Goal: Transaction & Acquisition: Purchase product/service

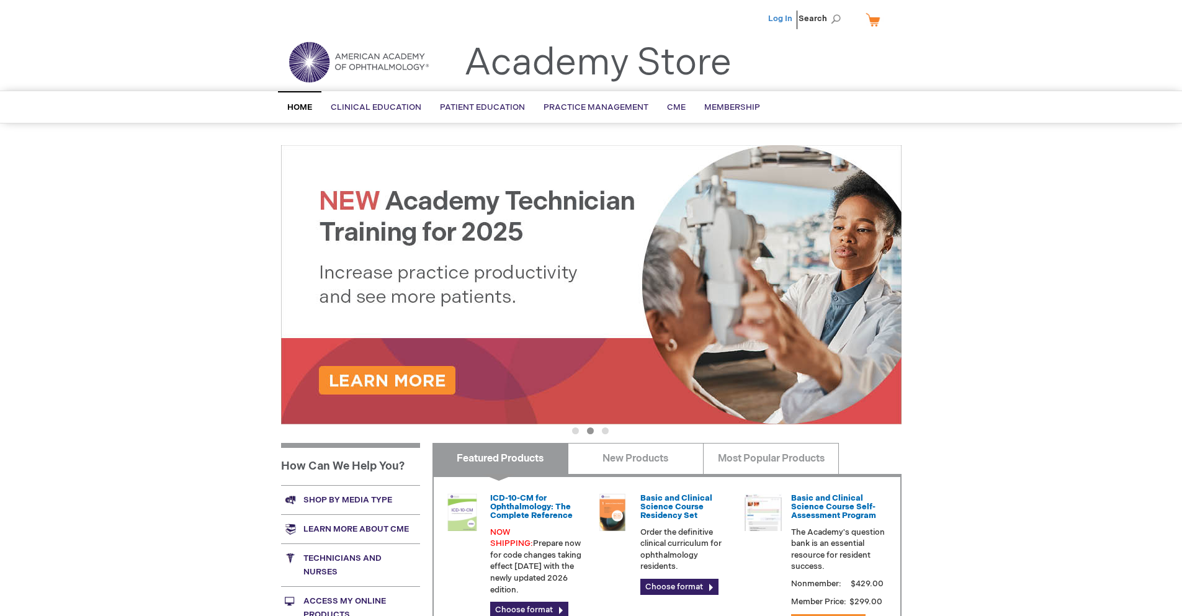
click at [781, 19] on link "Log In" at bounding box center [780, 19] width 24 height 10
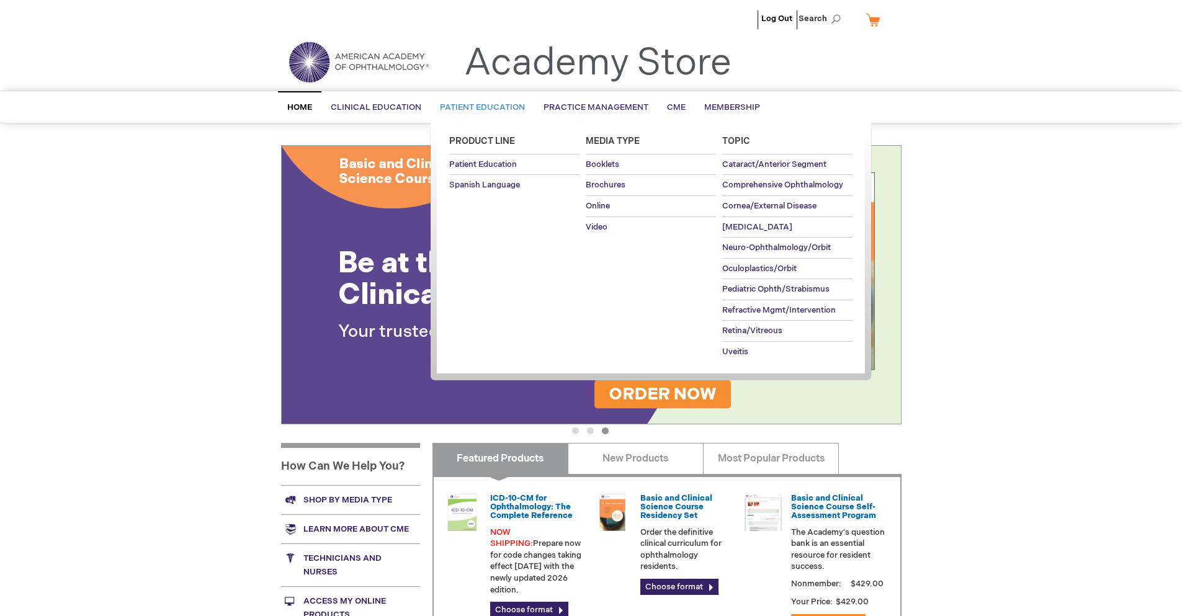
click at [479, 107] on span "Patient Education" at bounding box center [482, 107] width 85 height 10
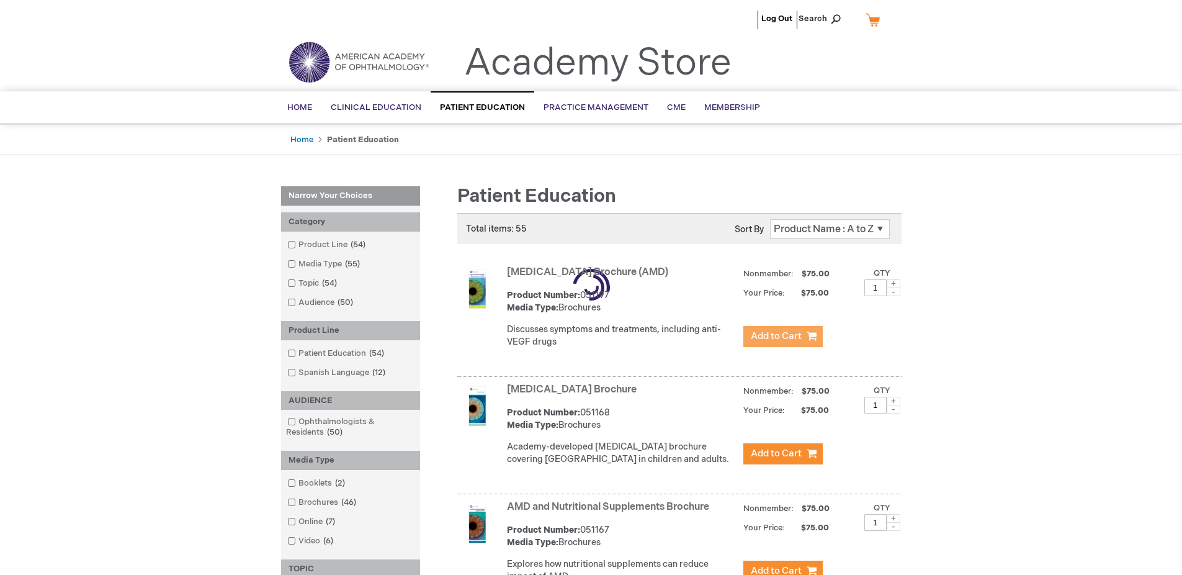
click at [782, 336] on span "Add to Cart" at bounding box center [776, 336] width 51 height 12
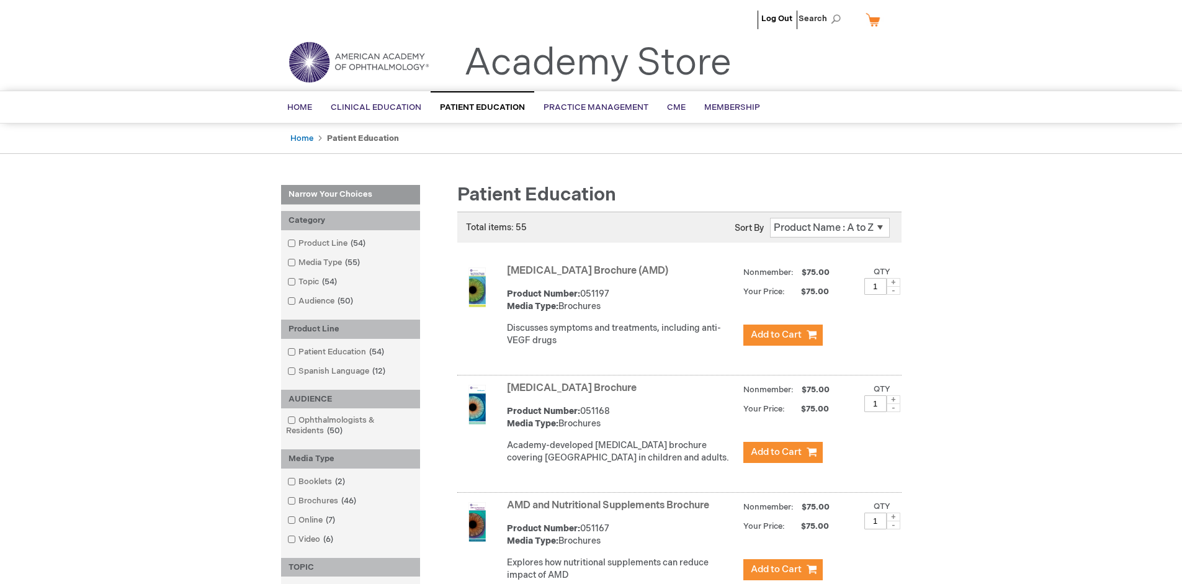
click at [611, 511] on link "AMD and Nutritional Supplements Brochure" at bounding box center [608, 506] width 202 height 12
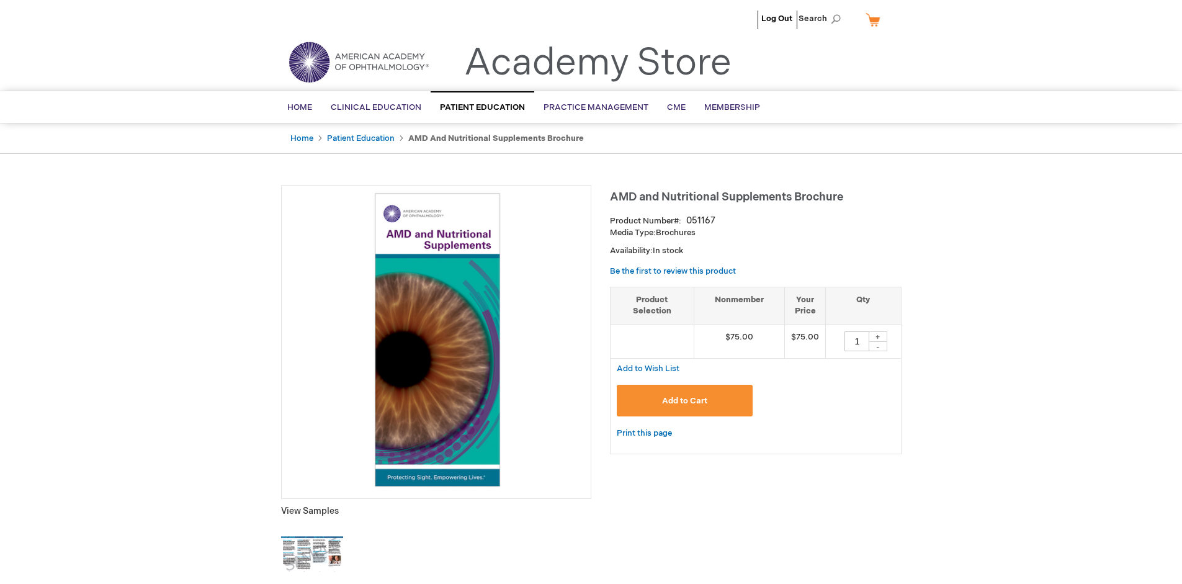
click at [684, 400] on span "Add to Cart" at bounding box center [684, 401] width 45 height 10
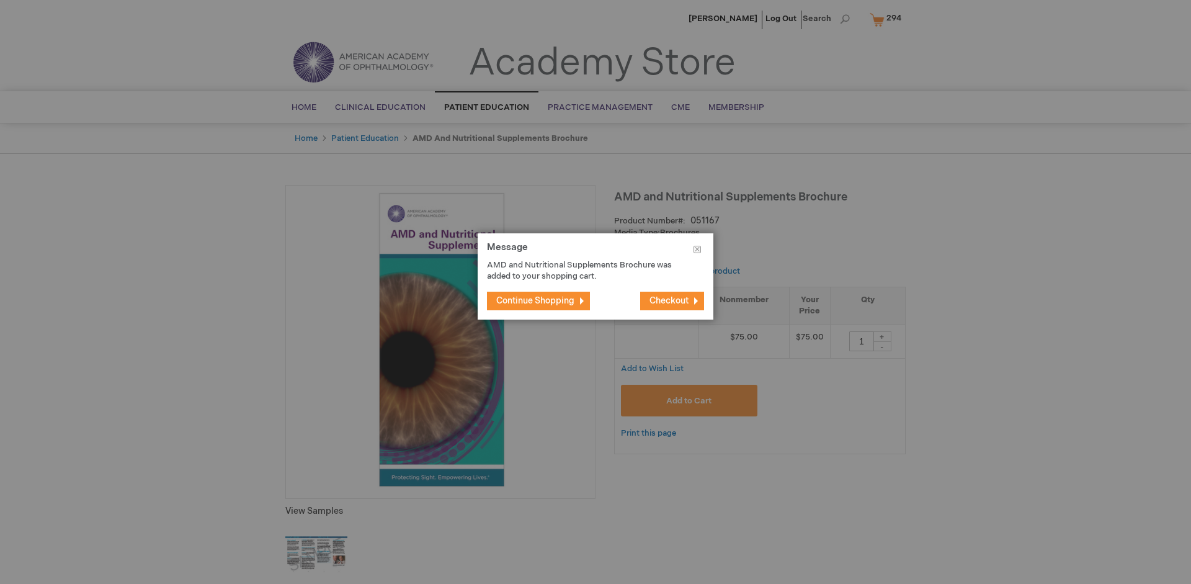
click at [536, 300] on span "Continue Shopping" at bounding box center [535, 300] width 78 height 11
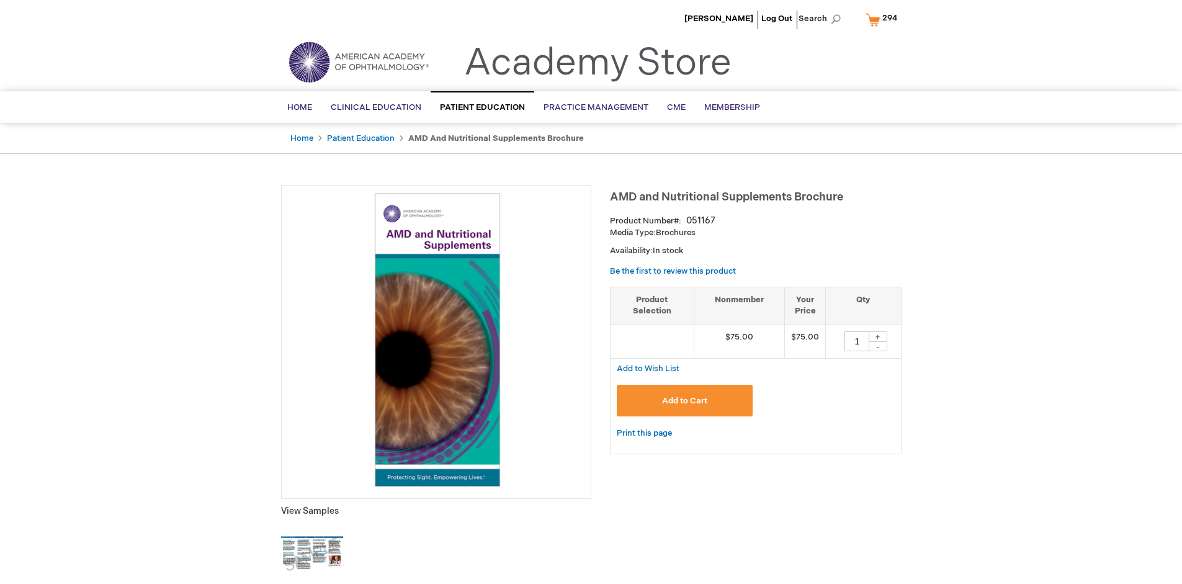
click at [884, 19] on span "294" at bounding box center [889, 18] width 15 height 10
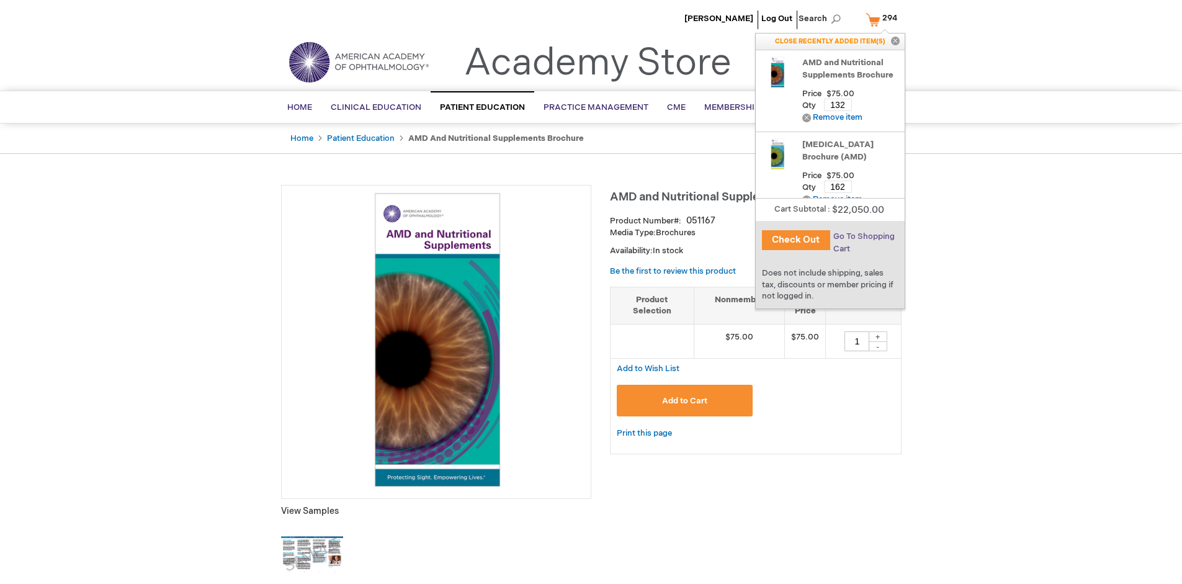
click at [863, 236] on span "Go To Shopping Cart" at bounding box center [863, 242] width 61 height 22
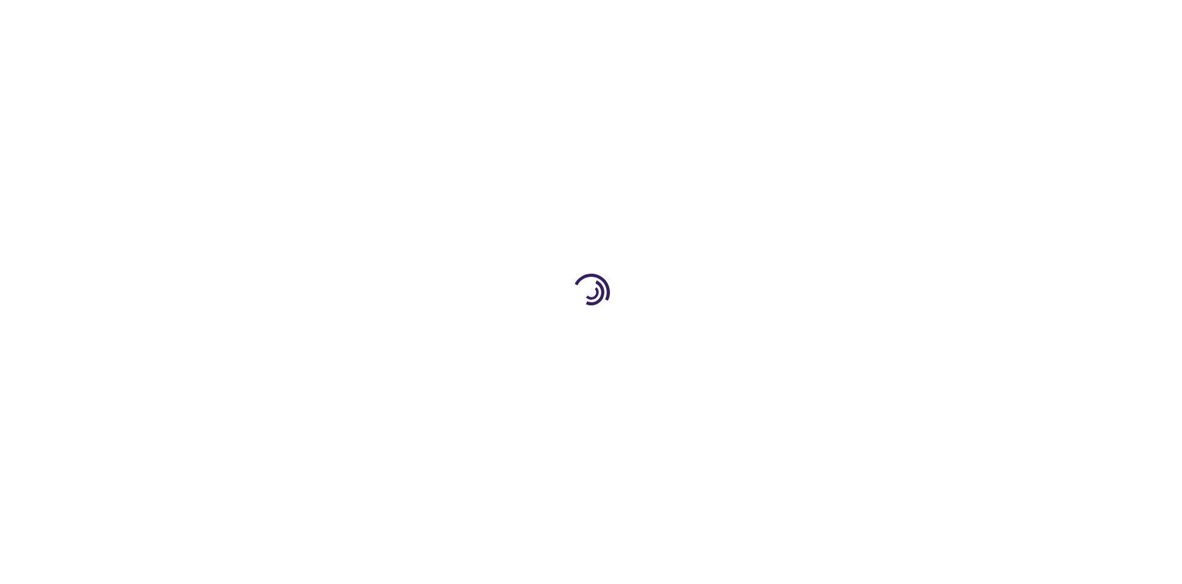
select select "US"
select select "41"
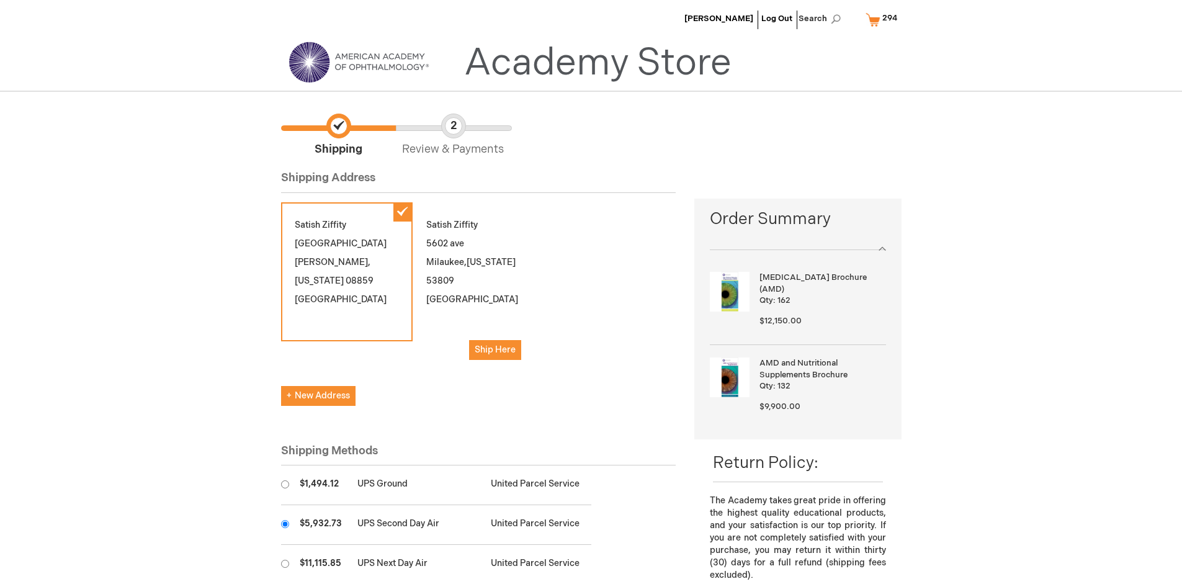
click at [285, 524] on input "radio" at bounding box center [285, 524] width 8 height 8
